Goal: Task Accomplishment & Management: Manage account settings

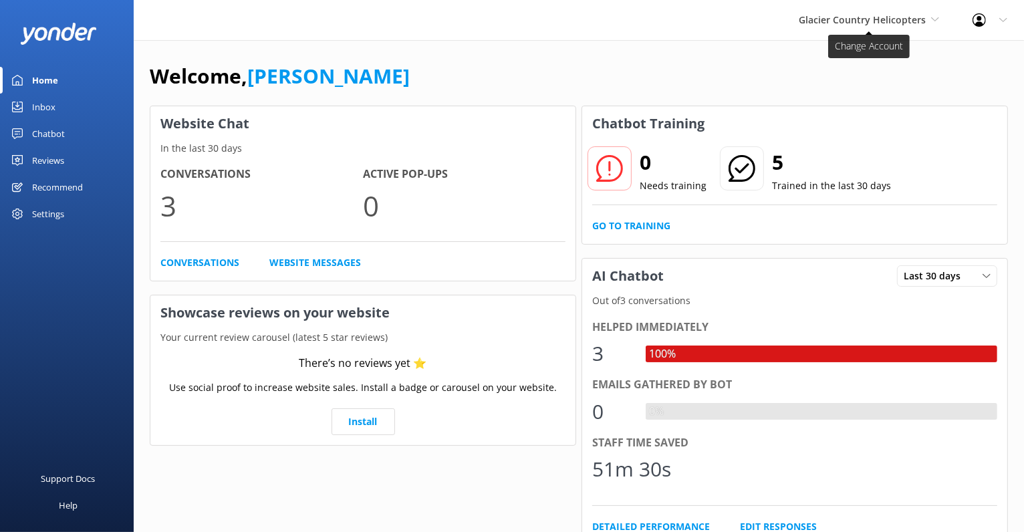
click at [893, 25] on span "Glacier Country Helicopters" at bounding box center [861, 19] width 127 height 13
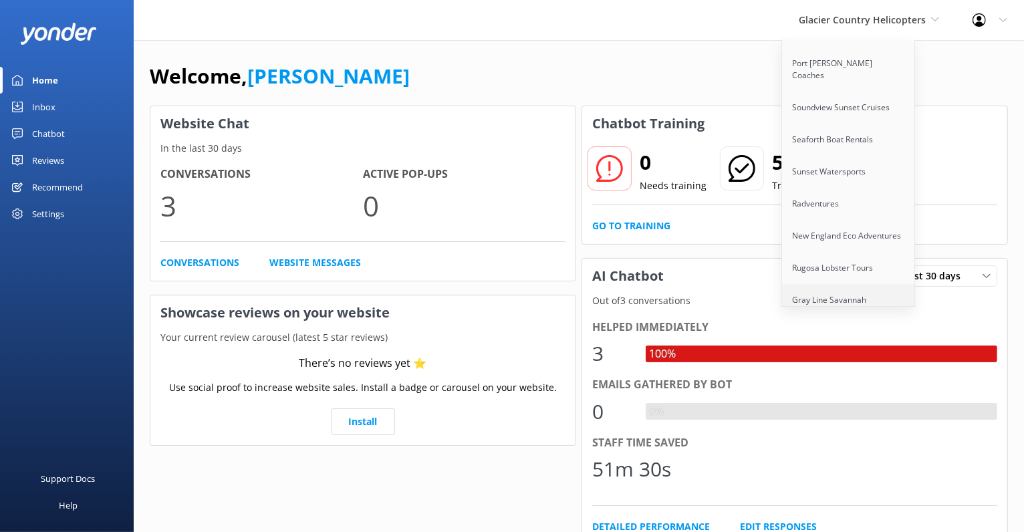
scroll to position [762, 0]
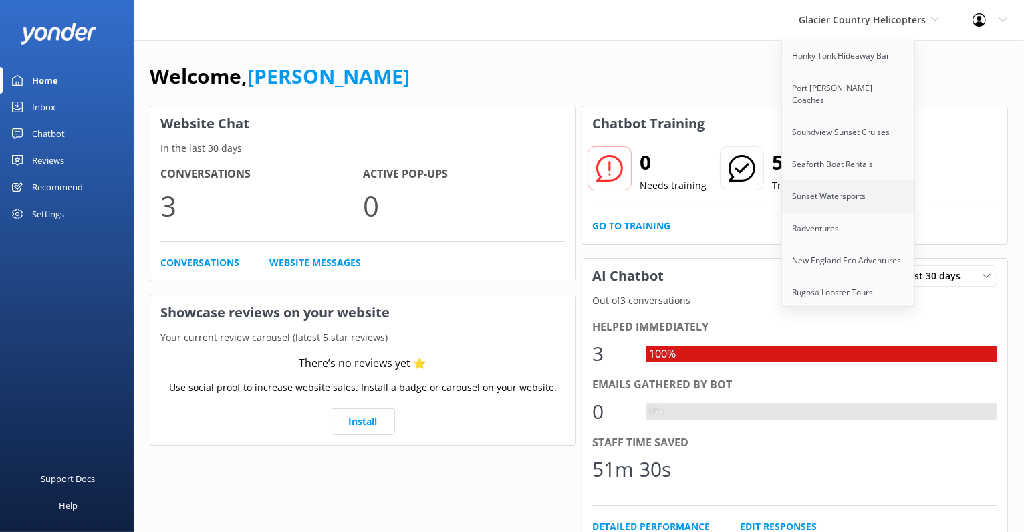
click at [854, 180] on link "Sunset Watersports" at bounding box center [849, 196] width 134 height 32
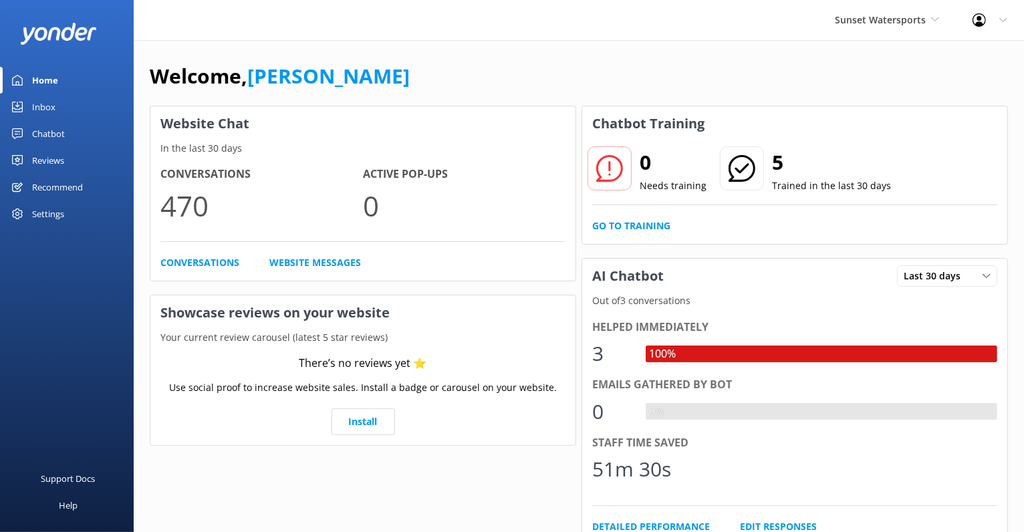
click at [53, 208] on div "Settings" at bounding box center [48, 213] width 32 height 27
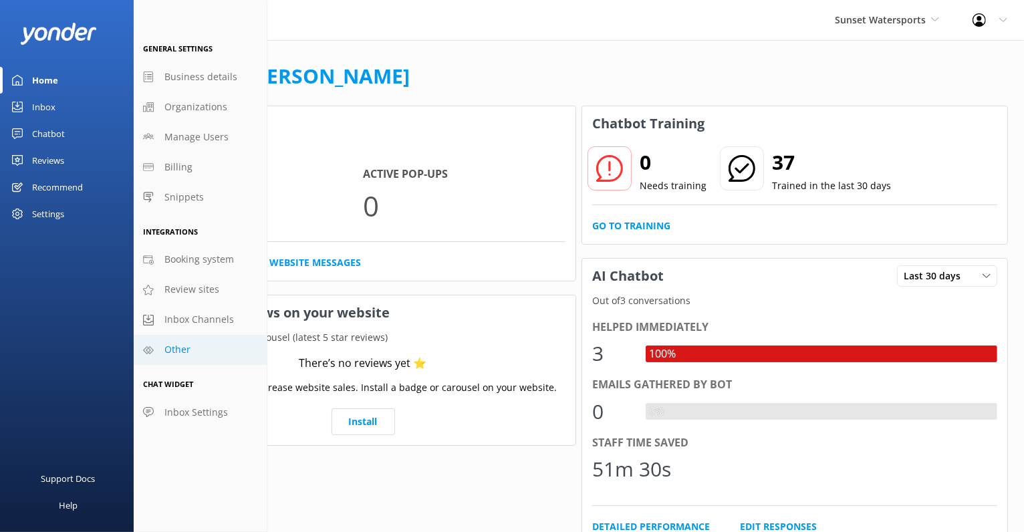
click at [222, 345] on link "Other" at bounding box center [201, 350] width 134 height 30
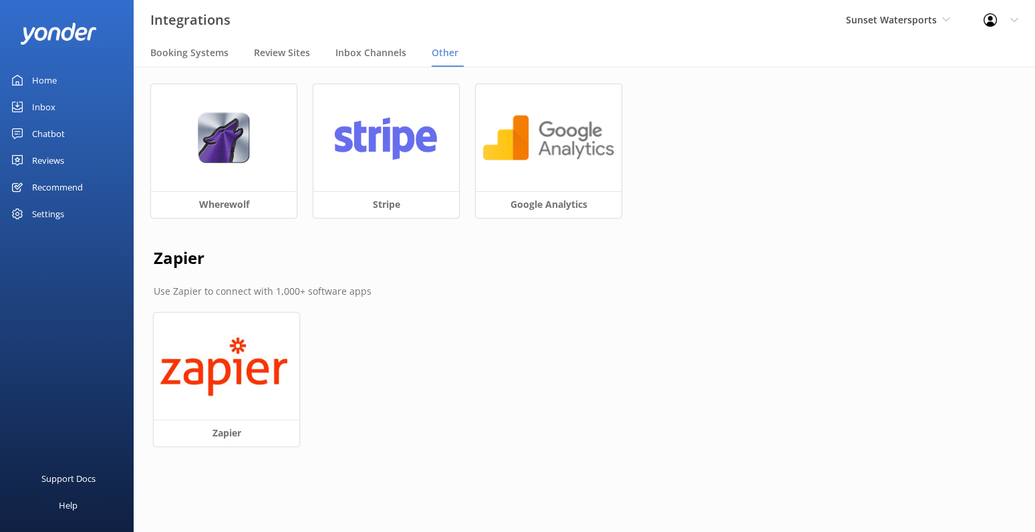
click at [80, 73] on link "Home" at bounding box center [67, 80] width 134 height 27
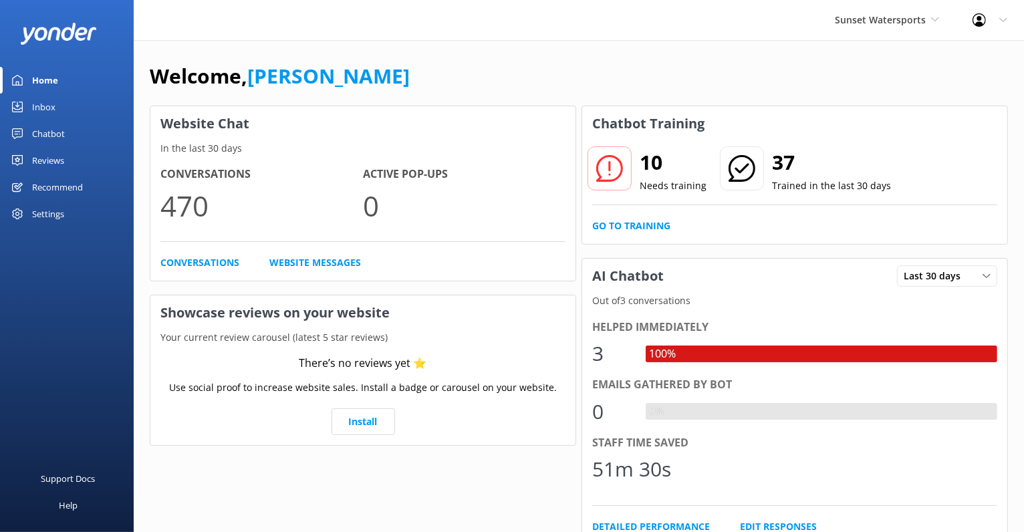
click at [990, 21] on div at bounding box center [982, 19] width 21 height 13
click at [985, 50] on link "Profile Settings" at bounding box center [958, 56] width 134 height 33
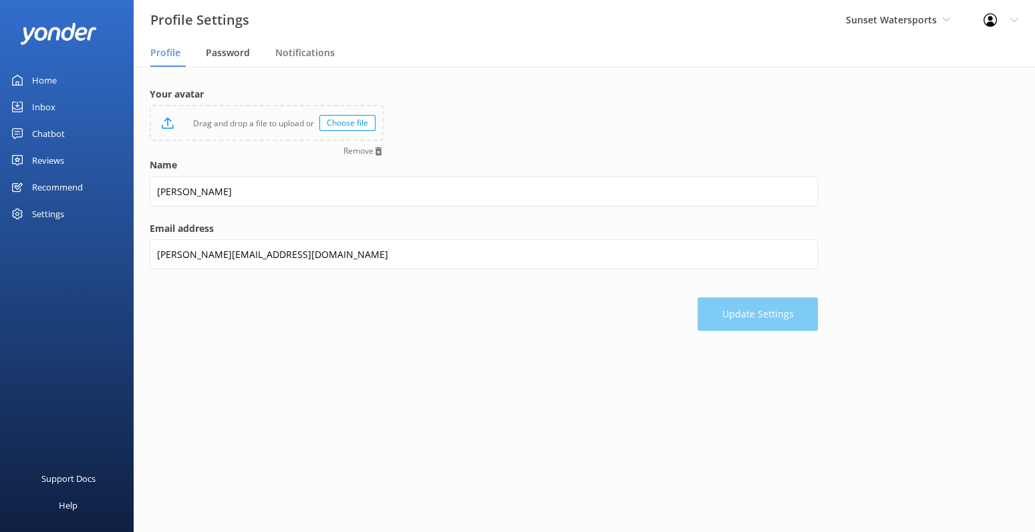
click at [240, 57] on span "Password" at bounding box center [228, 52] width 44 height 13
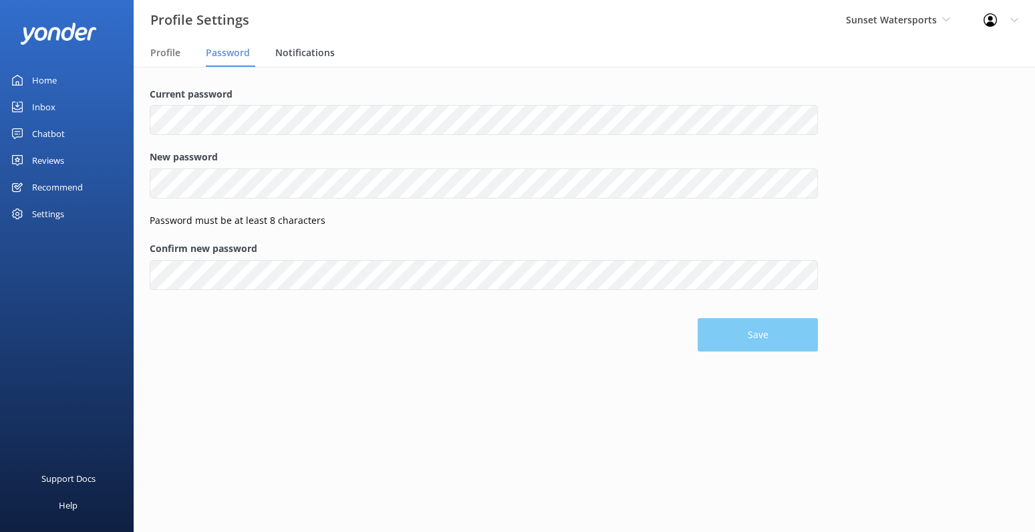
click at [311, 59] on span "Notifications" at bounding box center [304, 52] width 59 height 13
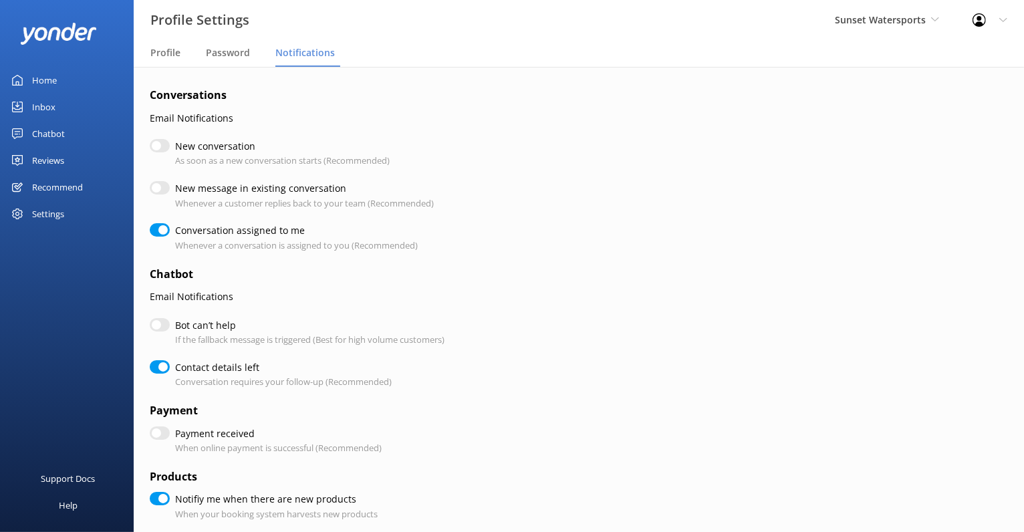
checkbox input "true"
click at [41, 86] on div "Home" at bounding box center [44, 80] width 25 height 27
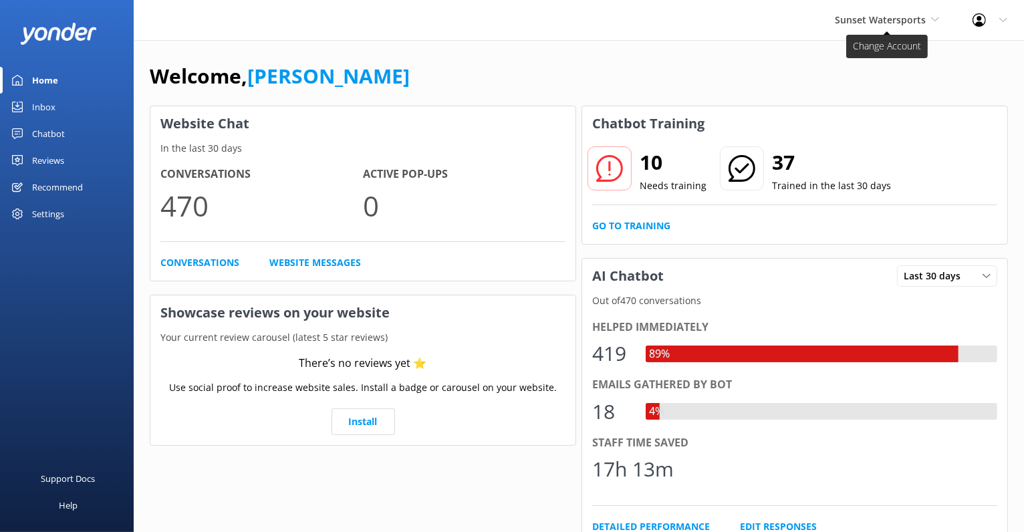
click at [897, 21] on span "Sunset Watersports" at bounding box center [880, 19] width 91 height 13
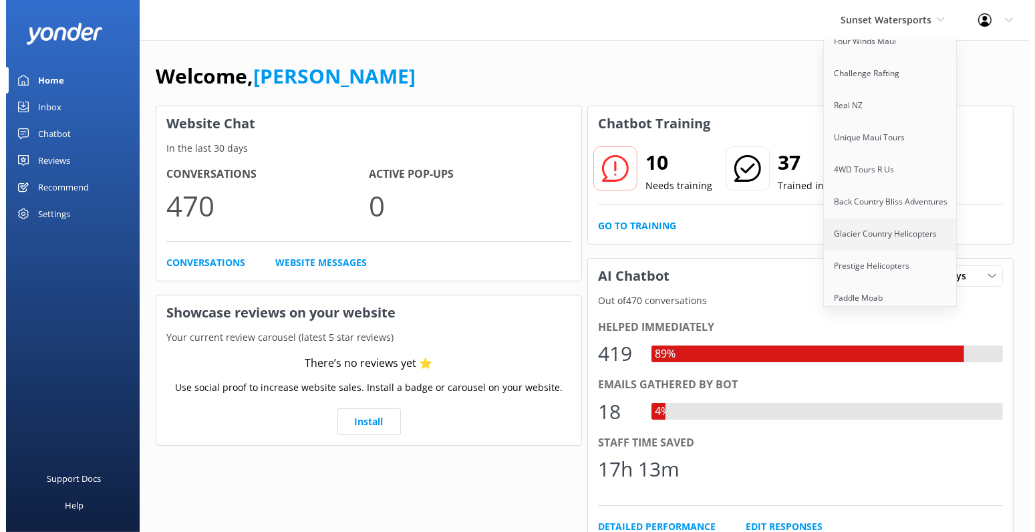
scroll to position [219, 0]
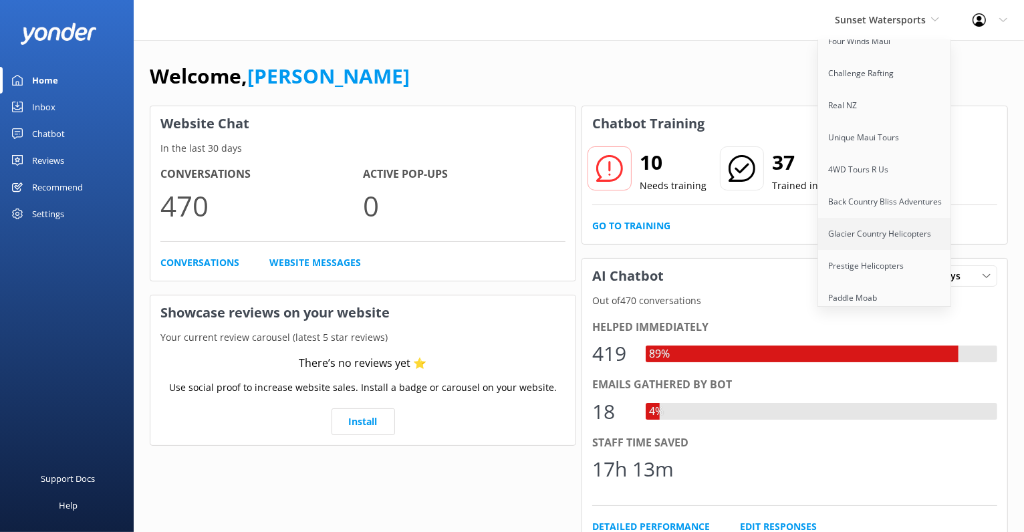
click at [869, 218] on link "Glacier Country Helicopters" at bounding box center [885, 234] width 134 height 32
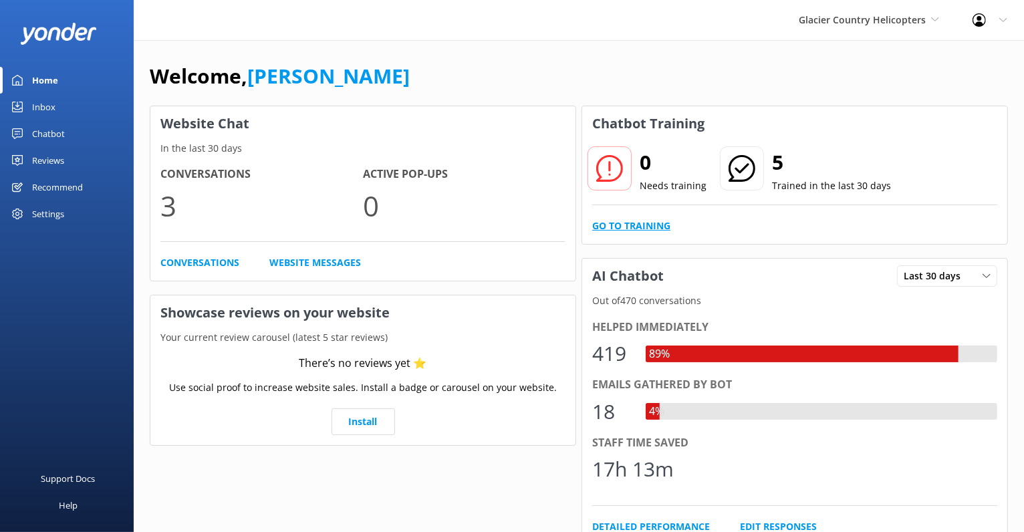
click at [611, 218] on link "Go to Training" at bounding box center [631, 225] width 78 height 15
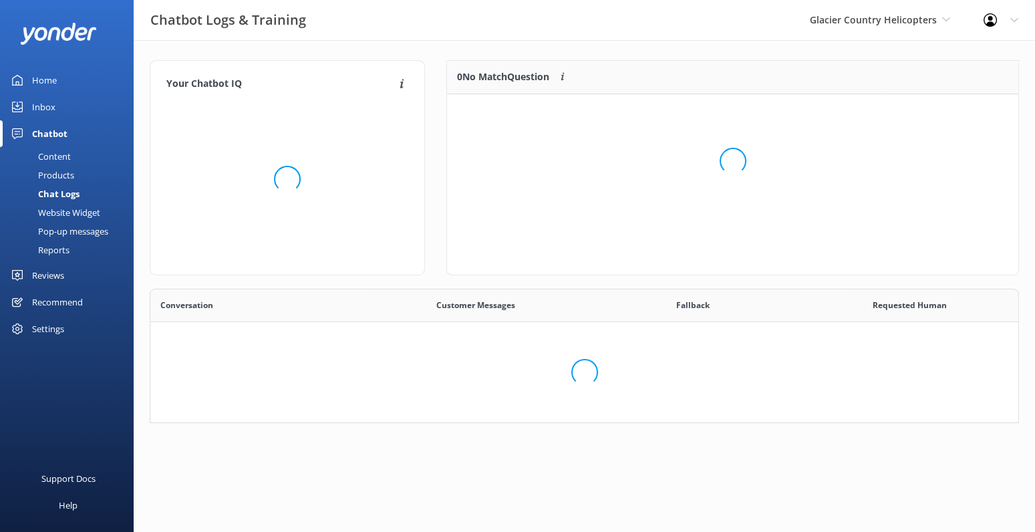
scroll to position [152, 857]
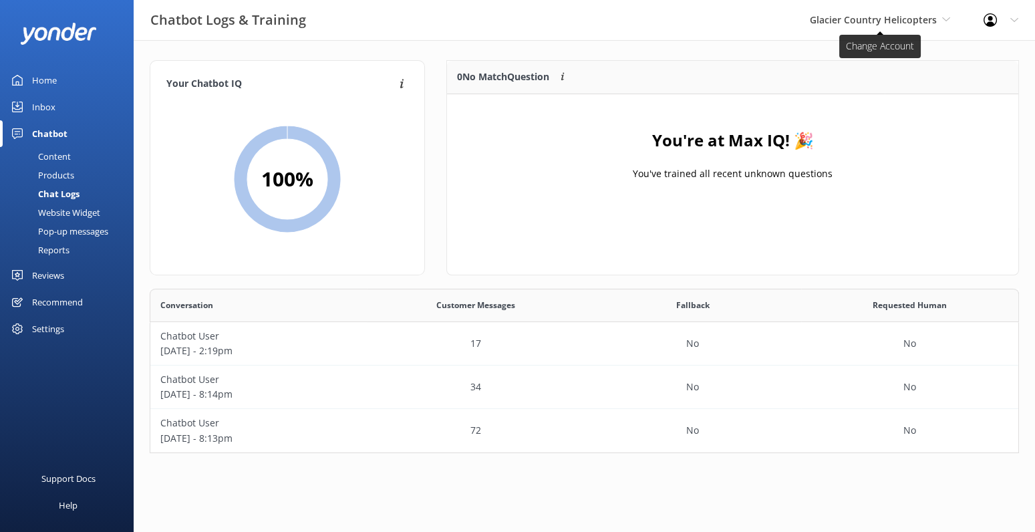
click at [937, 17] on span "Glacier Country Helicopters" at bounding box center [880, 20] width 140 height 15
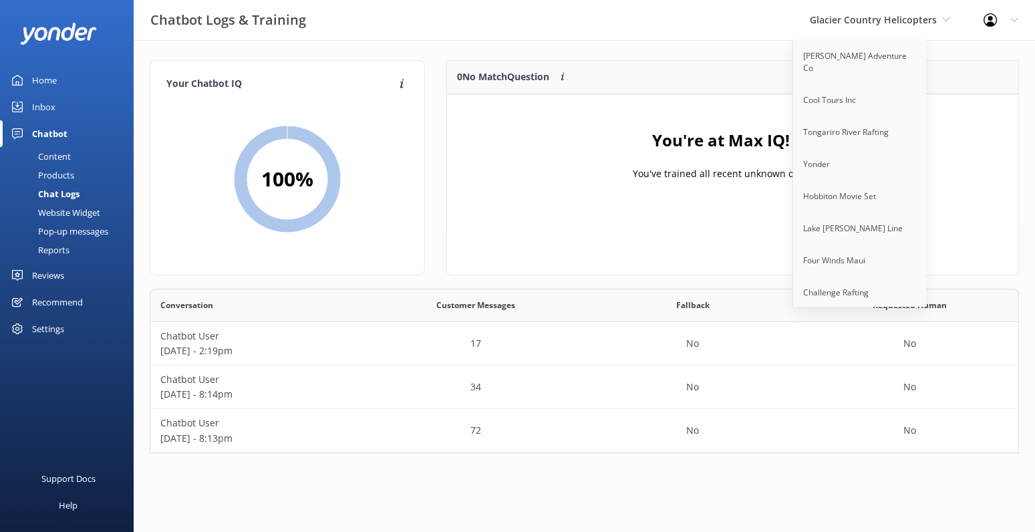
scroll to position [58, 0]
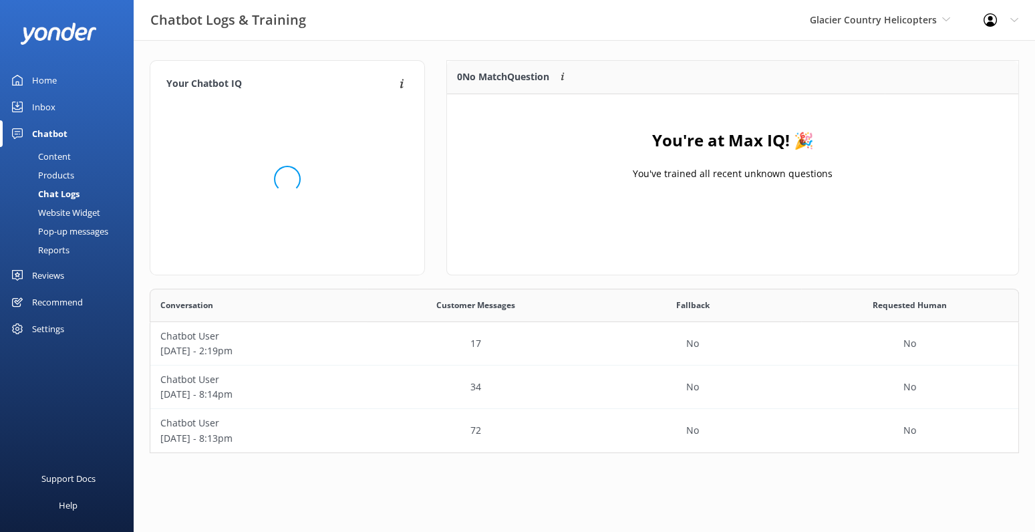
scroll to position [152, 857]
click at [864, 23] on span "Glacier Country Helicopters" at bounding box center [873, 19] width 127 height 13
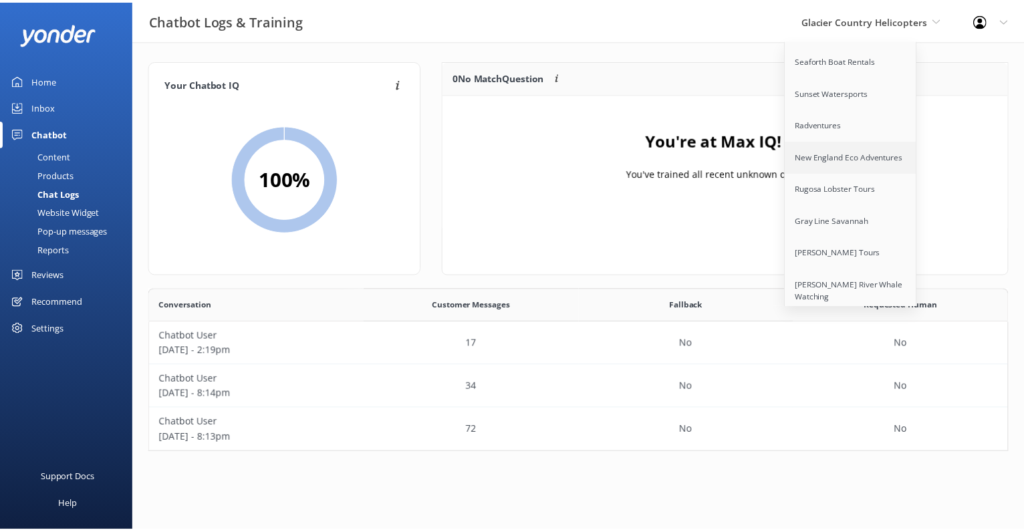
scroll to position [865, 0]
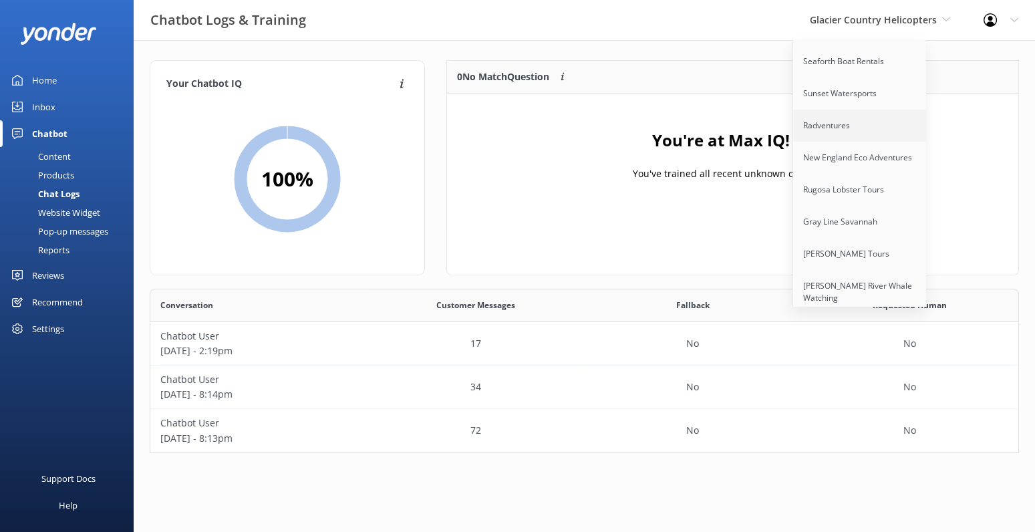
click at [851, 110] on link "Radventures" at bounding box center [860, 126] width 134 height 32
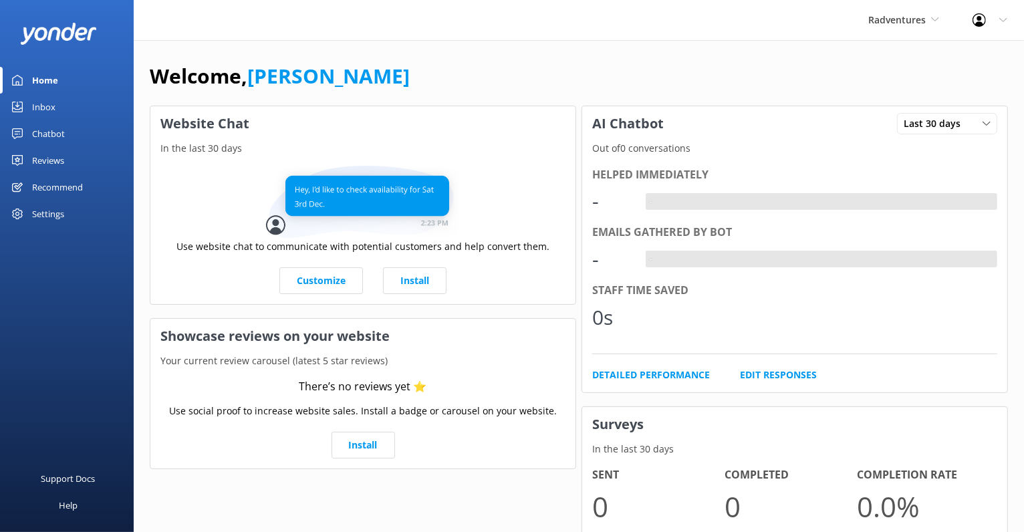
click at [55, 187] on div "Recommend" at bounding box center [57, 187] width 51 height 27
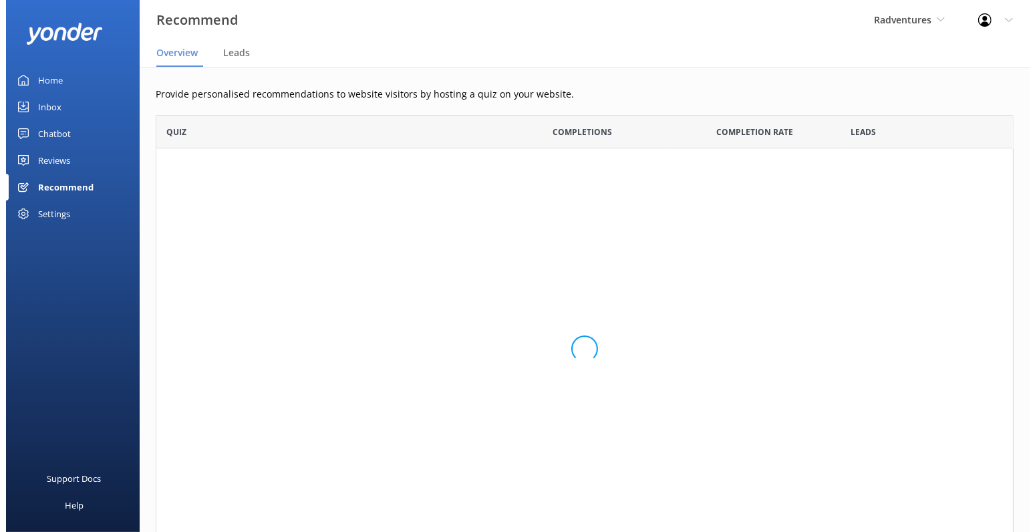
scroll to position [423, 847]
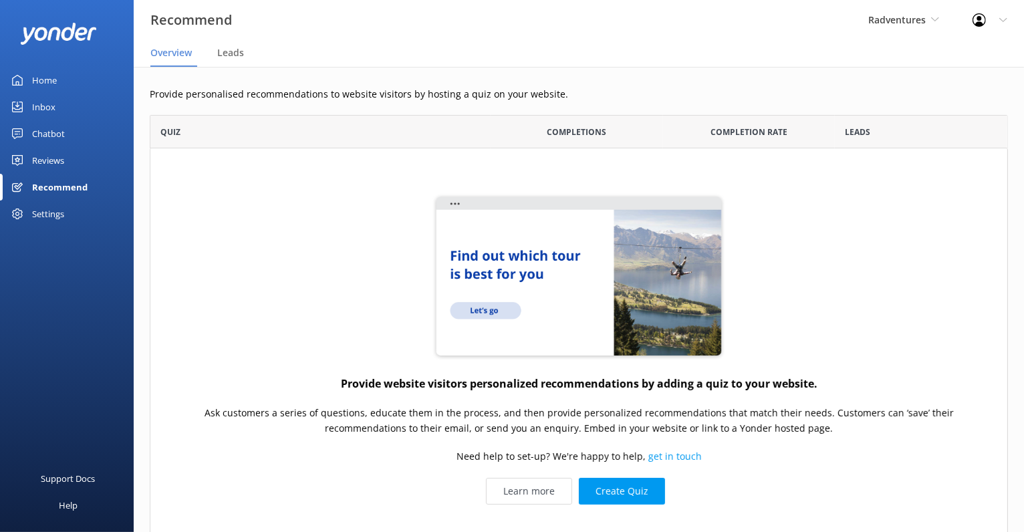
click at [57, 160] on div "Reviews" at bounding box center [48, 160] width 32 height 27
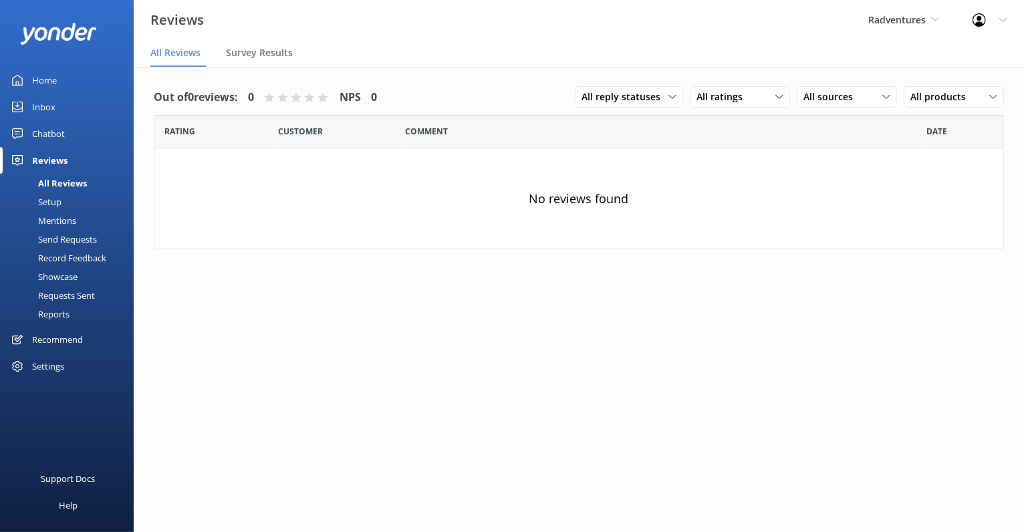
click at [52, 126] on div "Chatbot" at bounding box center [48, 133] width 33 height 27
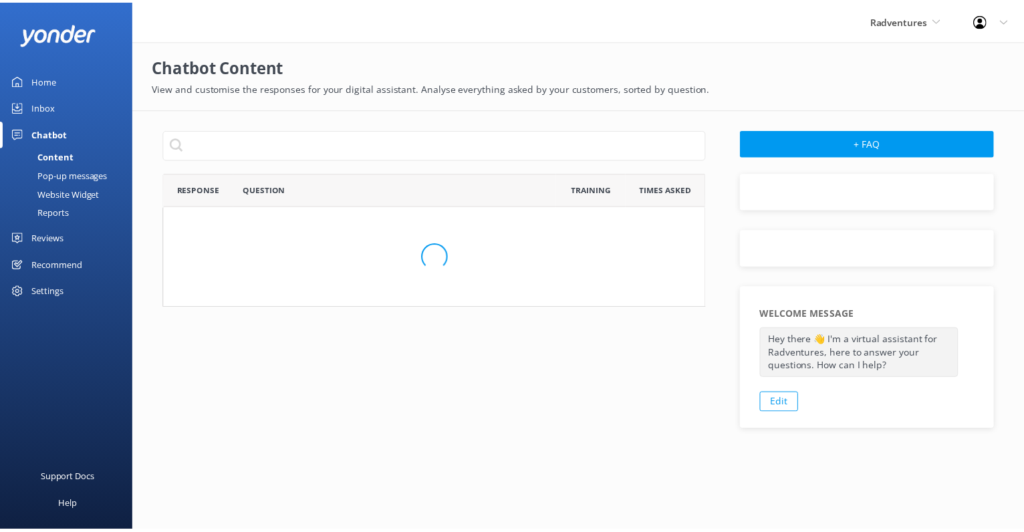
scroll to position [12, 11]
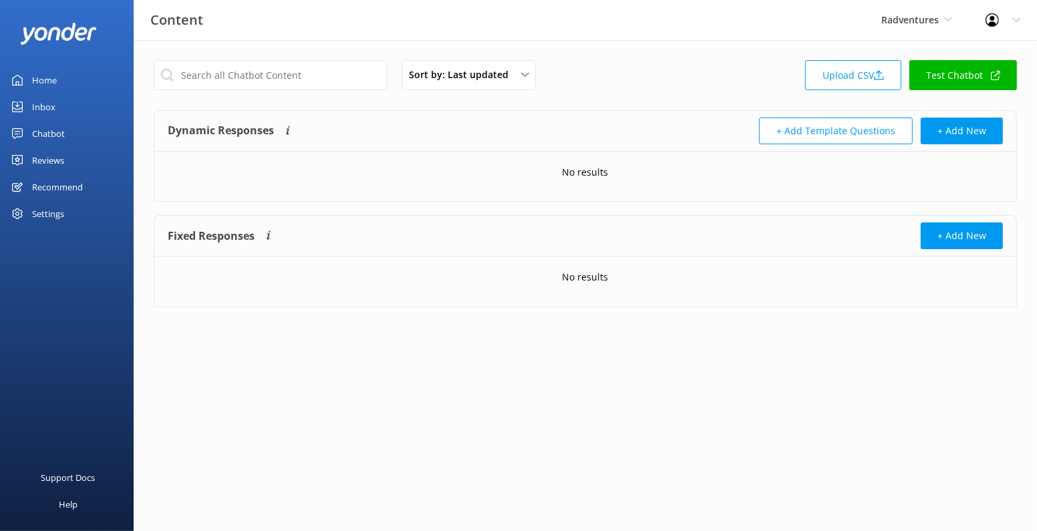
click at [919, 15] on span "Radventures" at bounding box center [909, 19] width 57 height 13
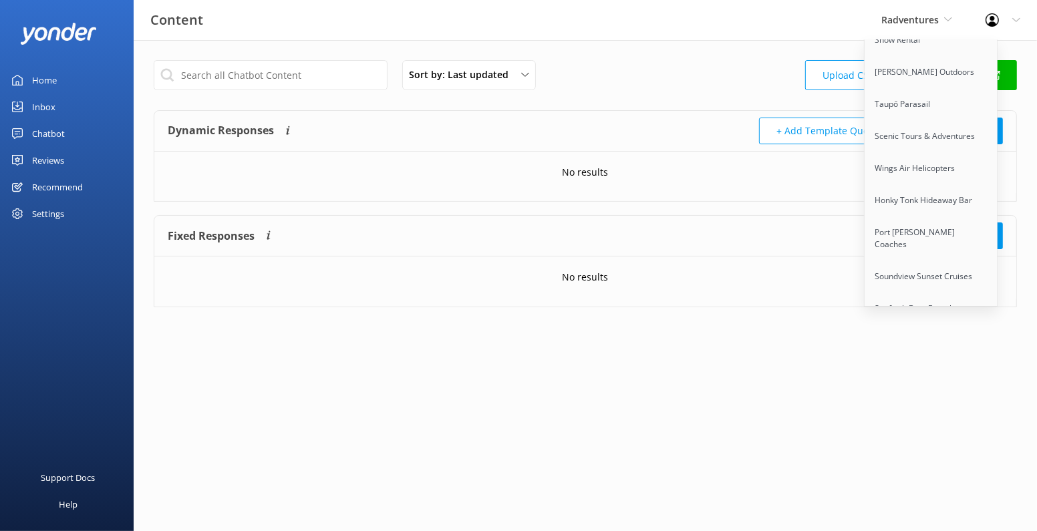
scroll to position [867, 0]
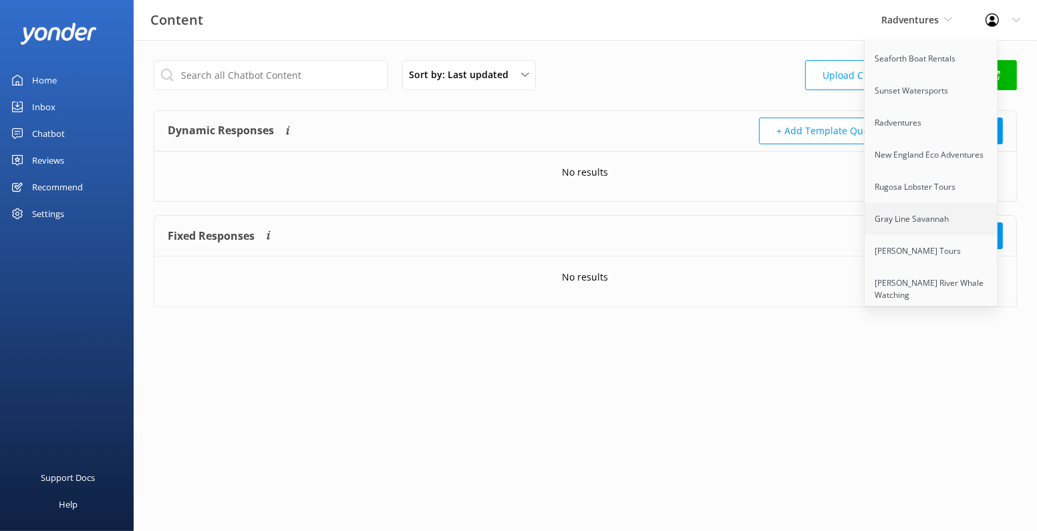
click at [925, 203] on link "Gray Line Savannah" at bounding box center [932, 219] width 134 height 32
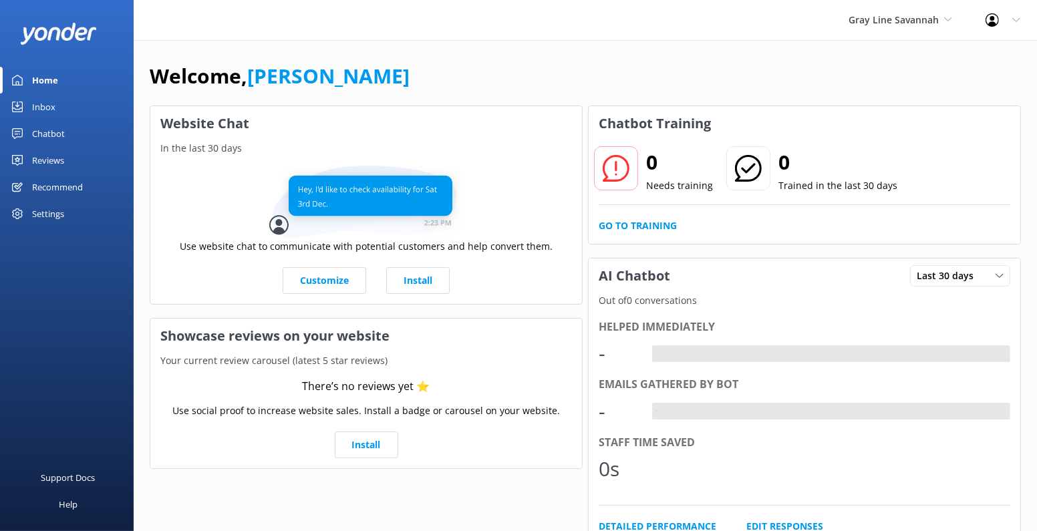
click at [64, 214] on div "Settings" at bounding box center [67, 213] width 134 height 27
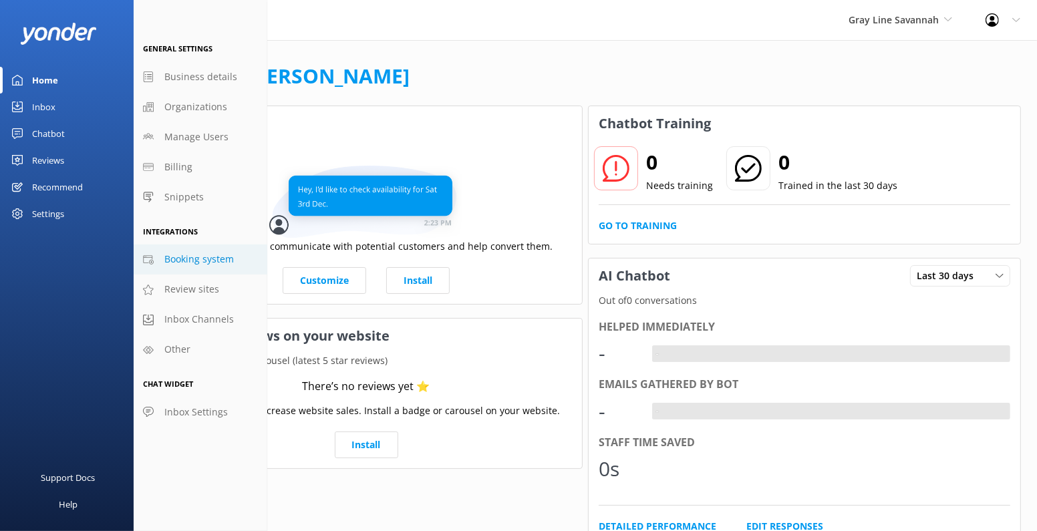
click at [212, 267] on link "Booking system" at bounding box center [201, 260] width 134 height 30
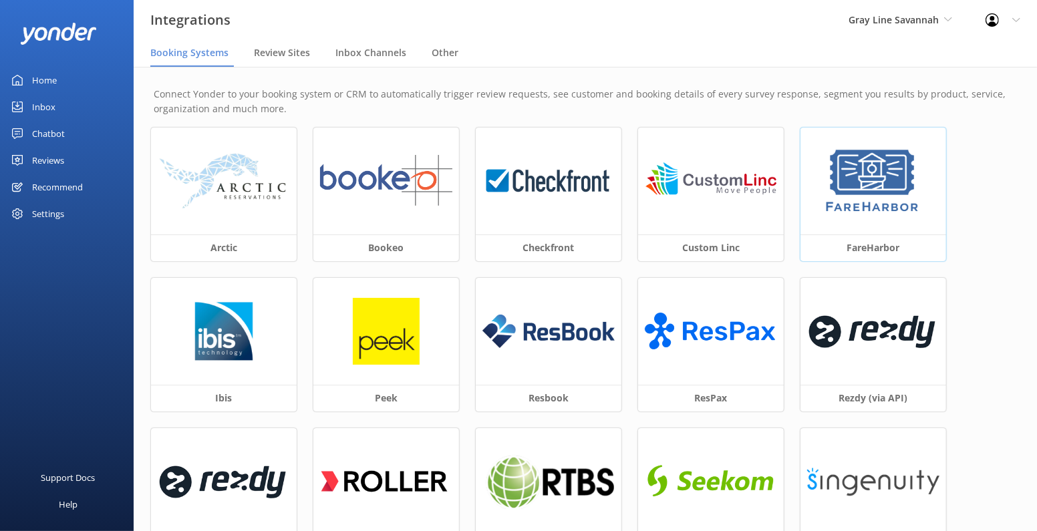
click at [852, 215] on div at bounding box center [873, 181] width 146 height 107
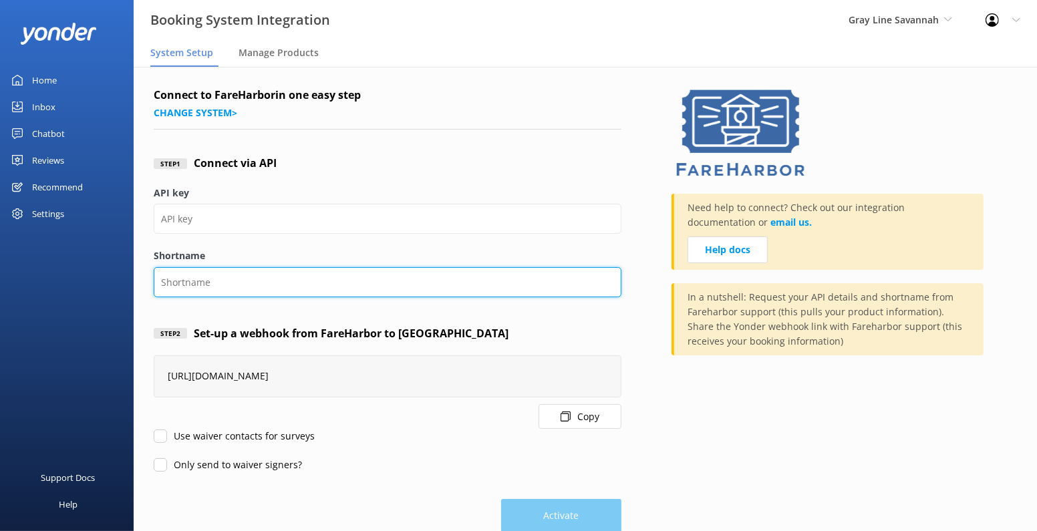
click at [272, 274] on input "Shortname" at bounding box center [388, 282] width 468 height 30
paste input "savannahgrayline"
type input "savannahgrayline"
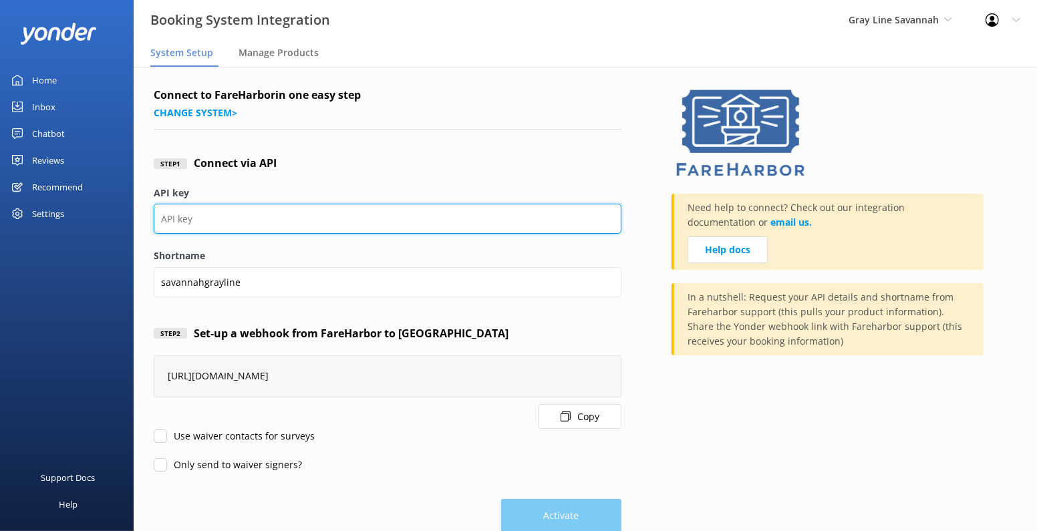
click at [342, 211] on input "API key" at bounding box center [388, 219] width 468 height 30
paste input "b764493b-7712-48bd-abcd-8571b2b28e85"
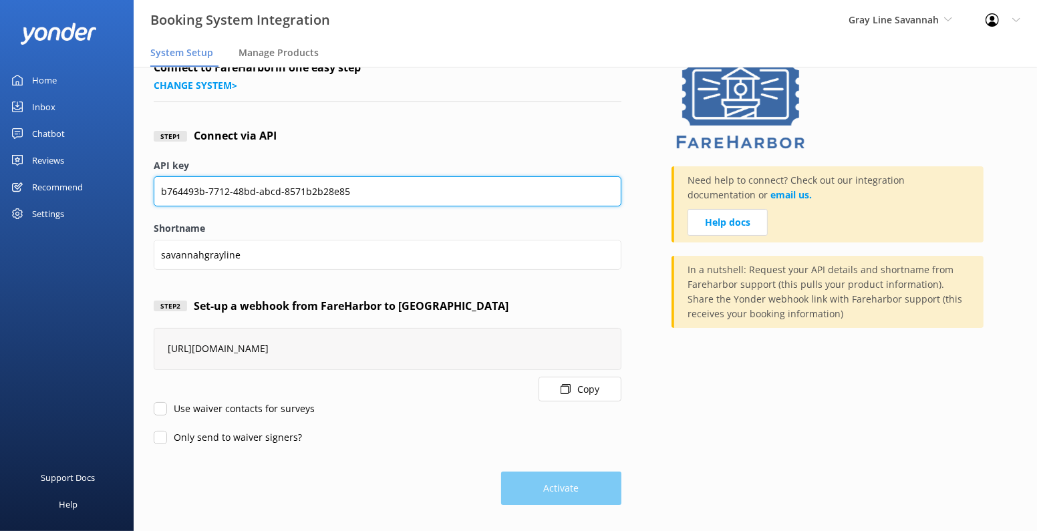
type input "b764493b-7712-48bd-abcd-8571b2b28e85"
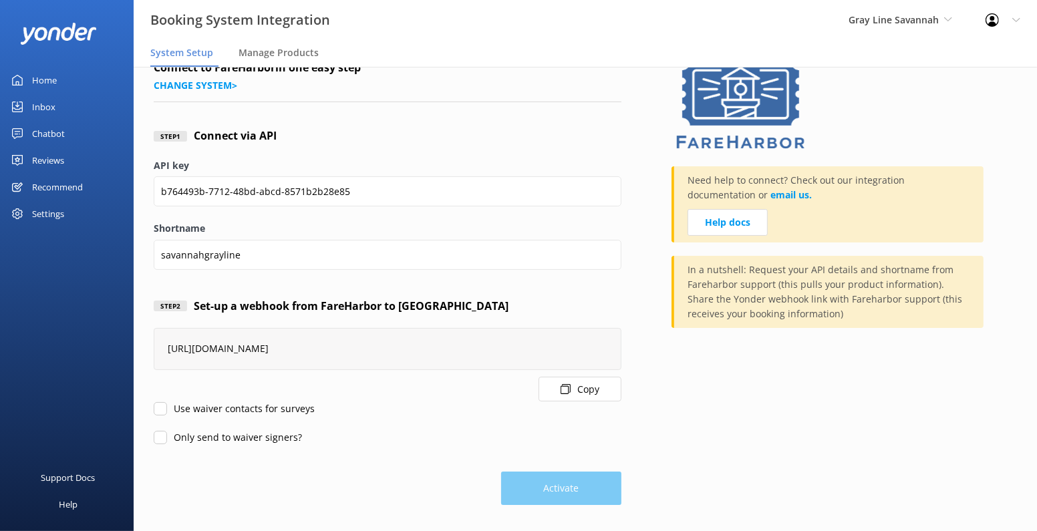
click at [160, 409] on input "Use waiver contacts for surveys" at bounding box center [160, 408] width 13 height 13
checkbox input "true"
click at [159, 438] on input "Only send to waiver signers?" at bounding box center [160, 437] width 13 height 13
checkbox input "true"
click at [160, 402] on input "Use waiver contacts for surveys" at bounding box center [160, 408] width 13 height 13
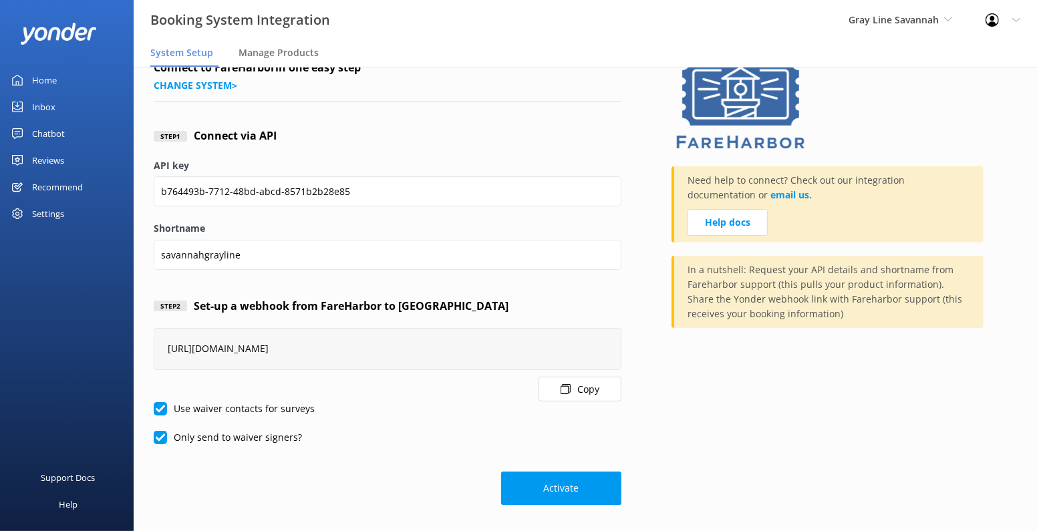
checkbox input "false"
click at [160, 434] on input "Only send to waiver signers?" at bounding box center [160, 437] width 13 height 13
checkbox input "false"
click at [528, 480] on button "Activate" at bounding box center [561, 488] width 120 height 33
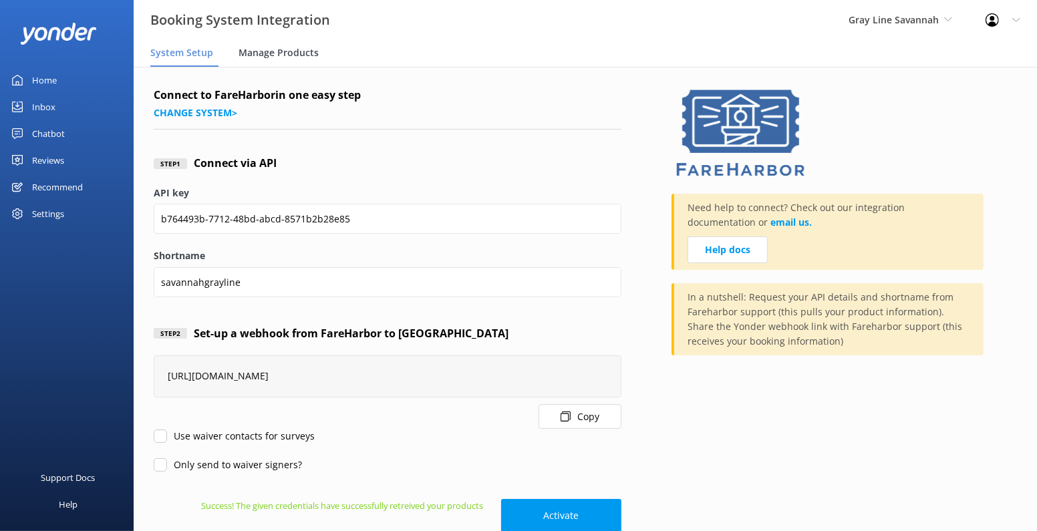
click at [271, 58] on span "Manage Products" at bounding box center [279, 52] width 80 height 13
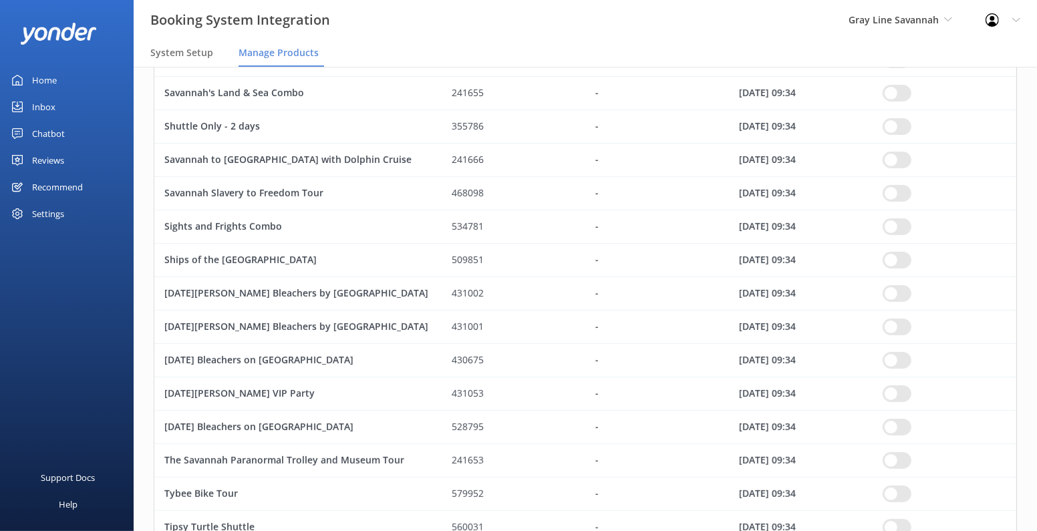
scroll to position [69, 0]
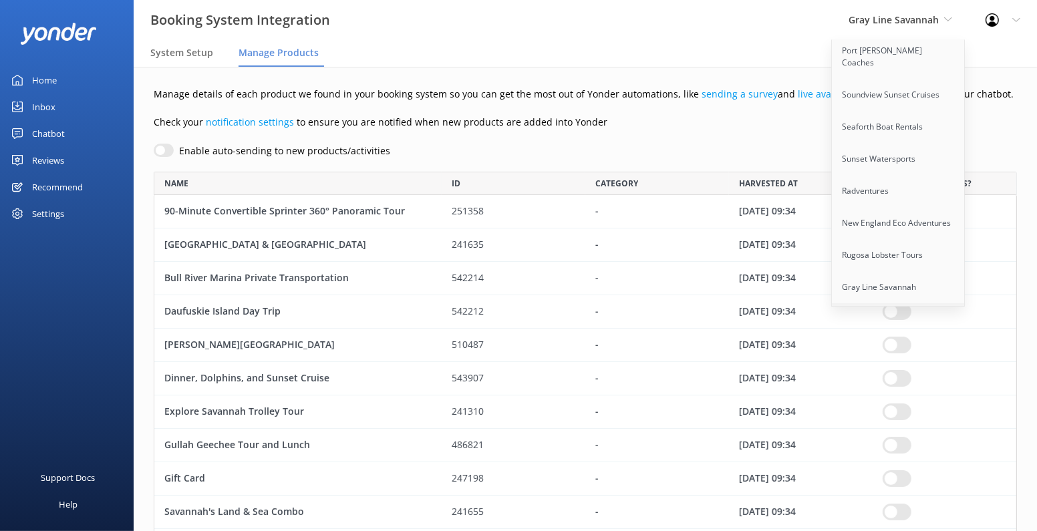
scroll to position [787, 0]
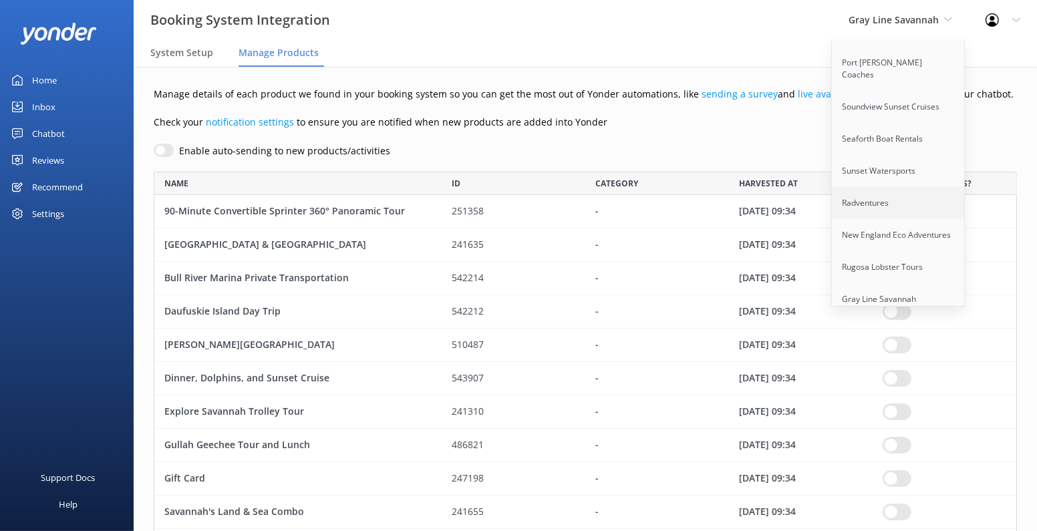
click at [880, 187] on link "Radventures" at bounding box center [899, 203] width 134 height 32
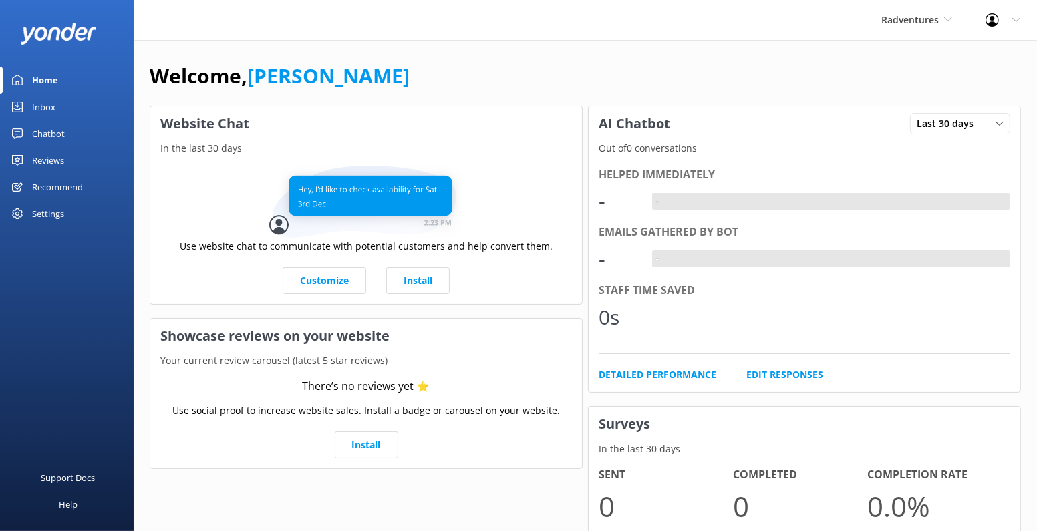
click at [51, 212] on div "Settings" at bounding box center [48, 213] width 32 height 27
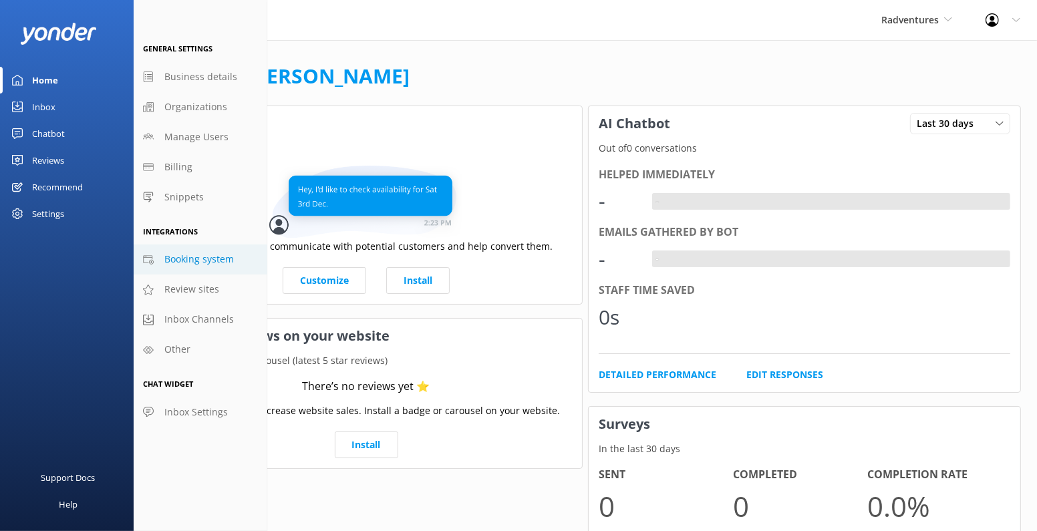
click at [206, 269] on link "Booking system" at bounding box center [201, 260] width 134 height 30
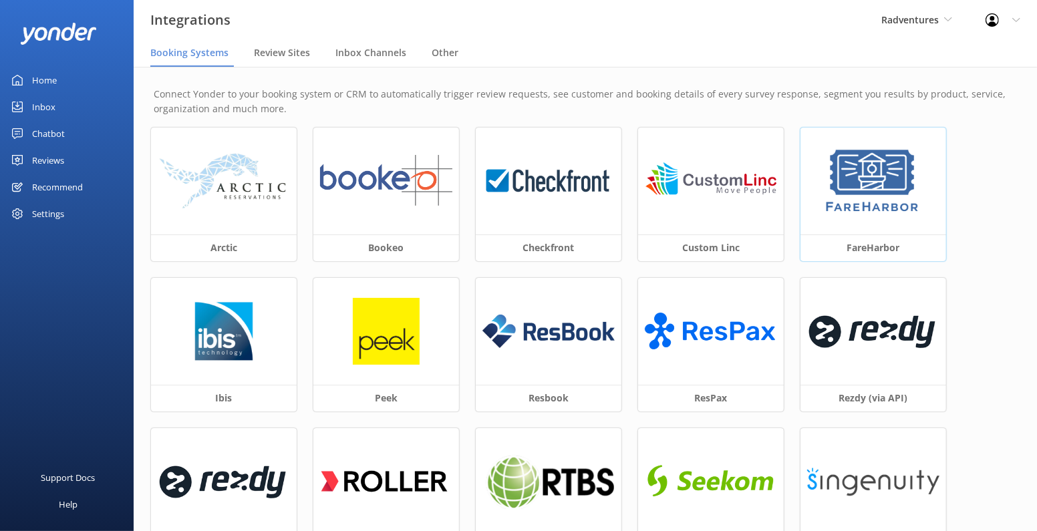
click at [860, 184] on img at bounding box center [872, 181] width 101 height 67
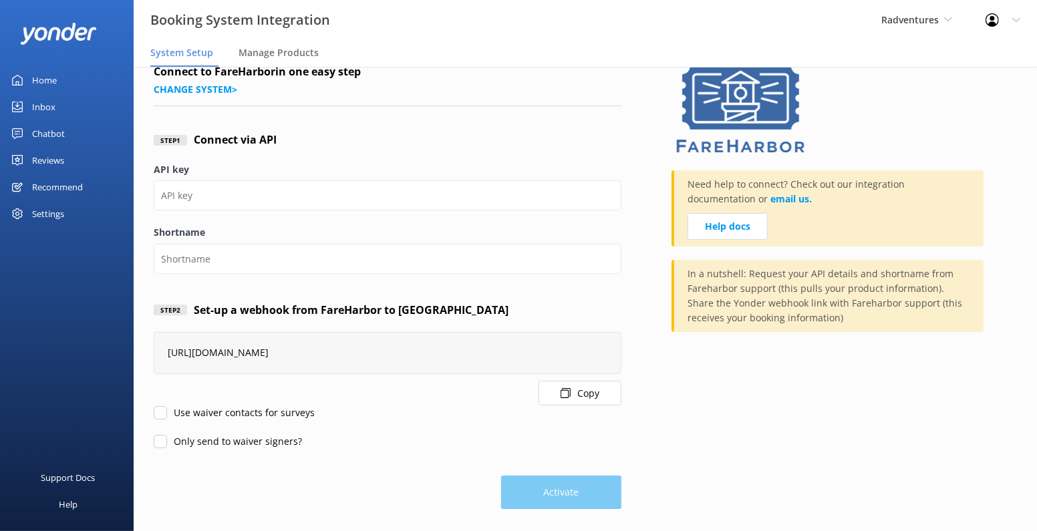
scroll to position [27, 0]
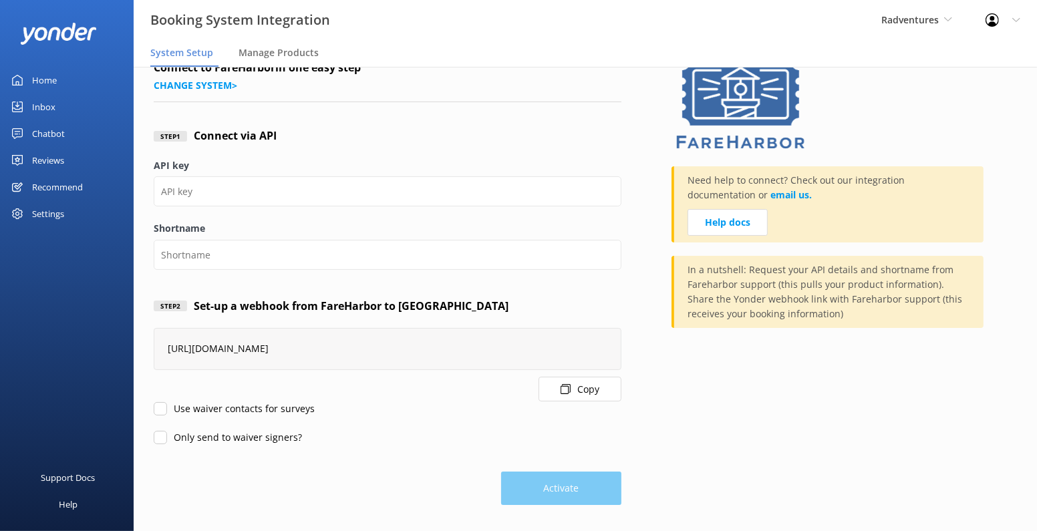
click at [578, 386] on button "Copy" at bounding box center [580, 389] width 83 height 25
click at [66, 207] on div "Settings" at bounding box center [67, 213] width 134 height 27
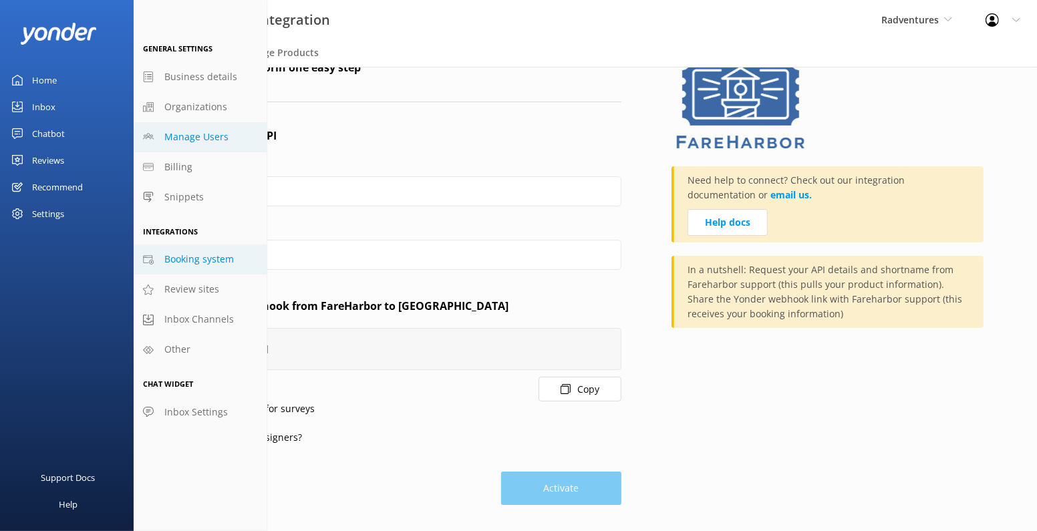
click at [210, 136] on span "Manage Users" at bounding box center [196, 137] width 64 height 15
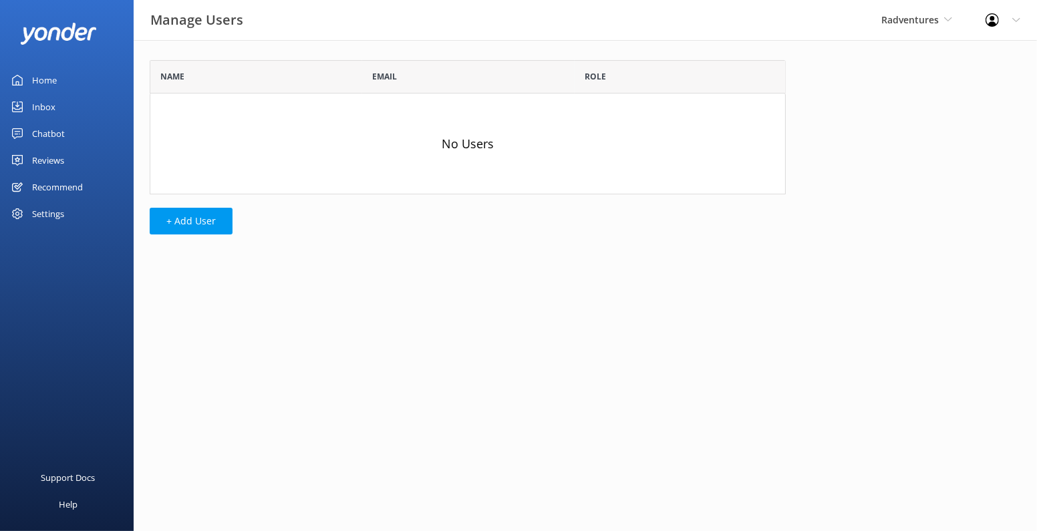
scroll to position [134, 635]
click at [202, 226] on button "+ Add User" at bounding box center [191, 221] width 83 height 27
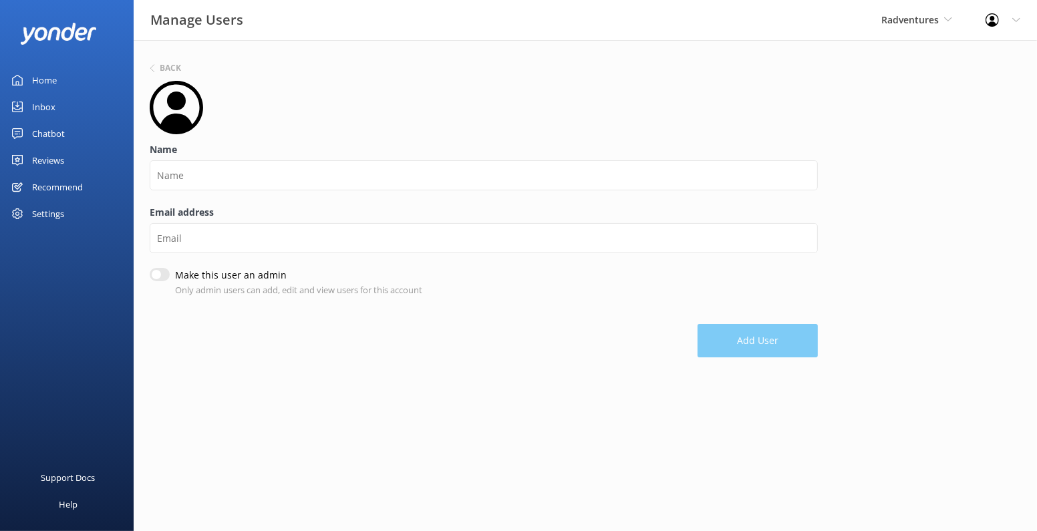
click at [259, 157] on div "Name" at bounding box center [484, 173] width 668 height 63
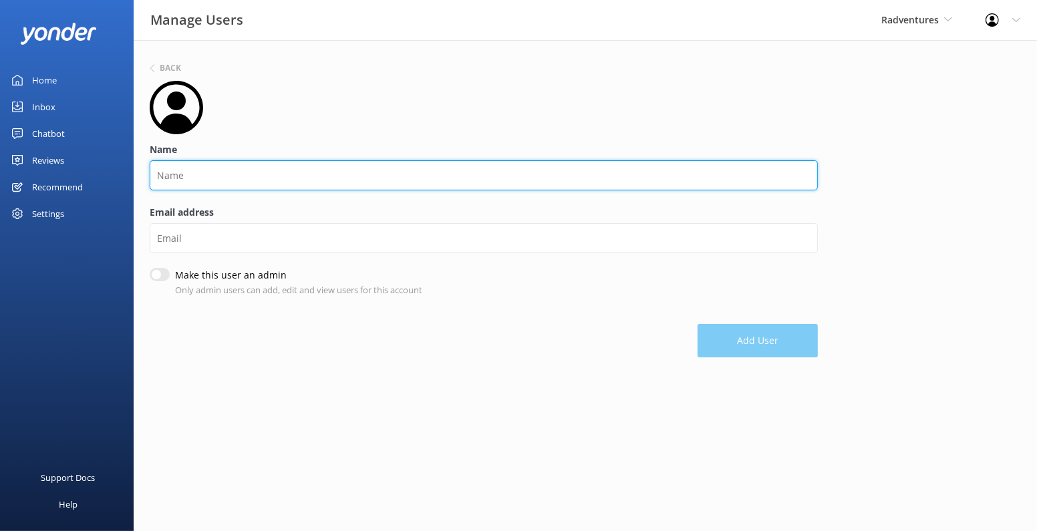
click at [258, 173] on input "Name" at bounding box center [484, 175] width 668 height 30
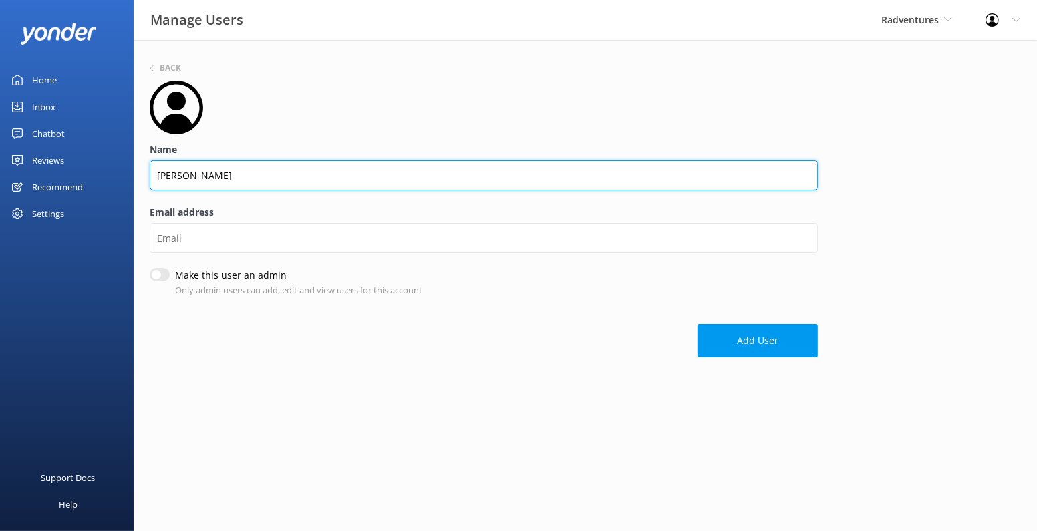
type input "[PERSON_NAME]"
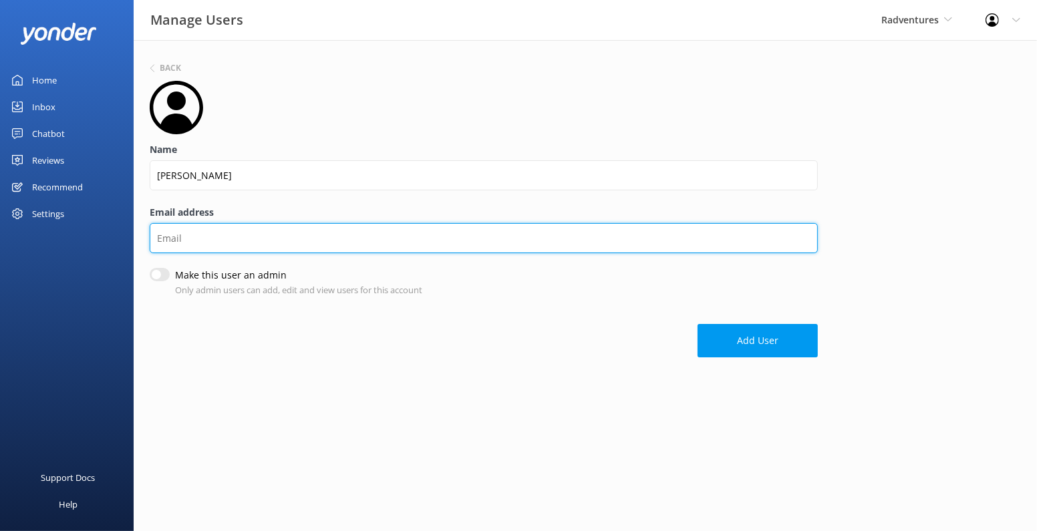
click at [191, 251] on input "Email address" at bounding box center [484, 238] width 668 height 30
paste input "[PERSON_NAME][EMAIL_ADDRESS][DOMAIN_NAME]"
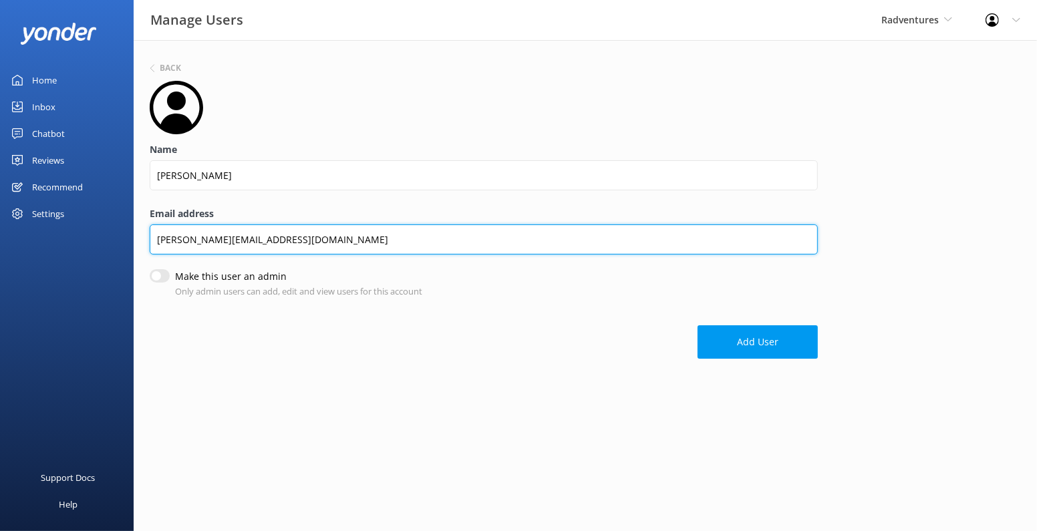
type input "[PERSON_NAME][EMAIL_ADDRESS][DOMAIN_NAME]"
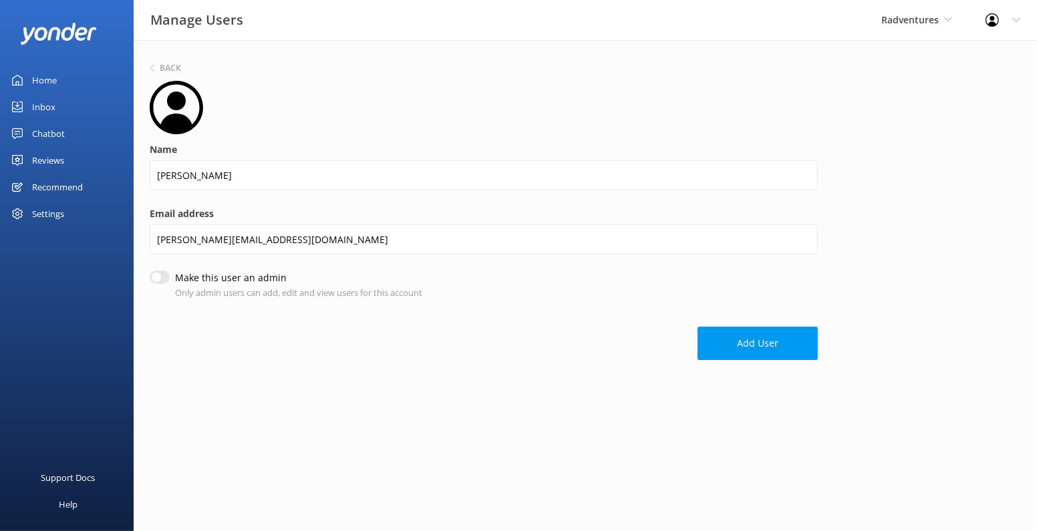
click at [158, 279] on input "Make this user an admin" at bounding box center [160, 277] width 20 height 13
checkbox input "true"
click at [758, 344] on button "Add User" at bounding box center [758, 343] width 120 height 33
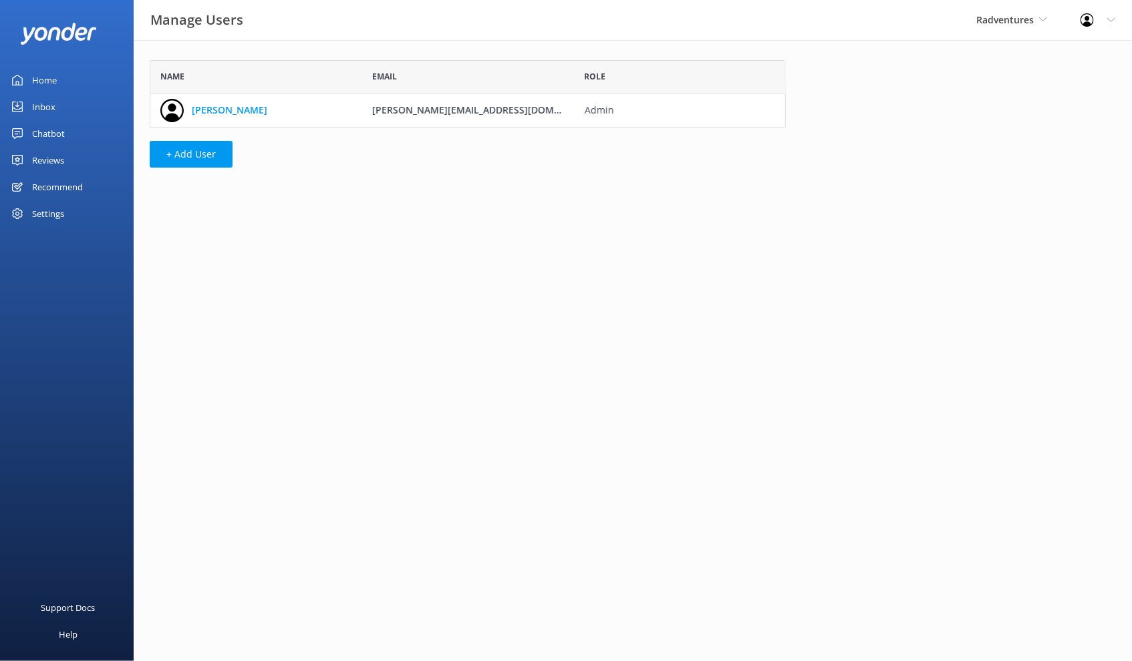
scroll to position [11, 11]
